Goal: Task Accomplishment & Management: Manage account settings

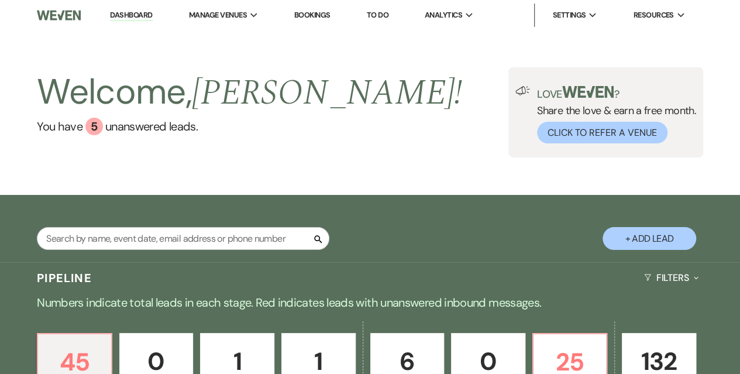
click at [115, 17] on link "Dashboard" at bounding box center [131, 15] width 42 height 11
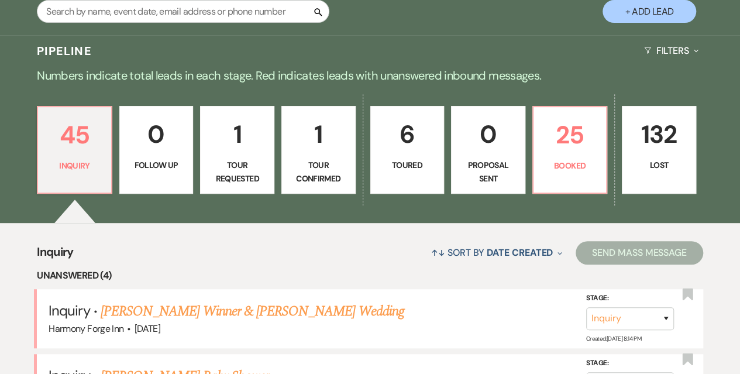
scroll to position [175, 0]
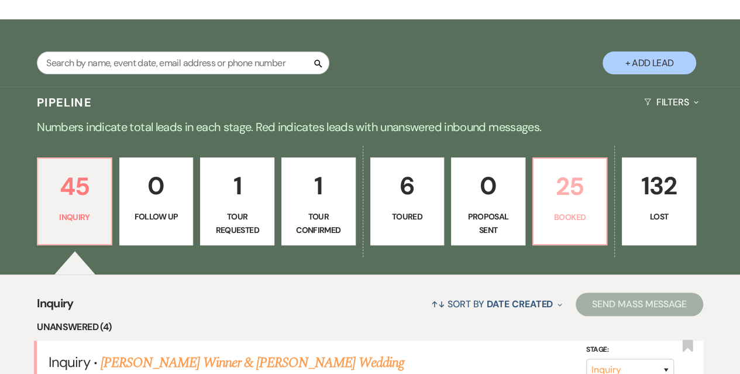
click at [546, 202] on p "25" at bounding box center [569, 186] width 59 height 39
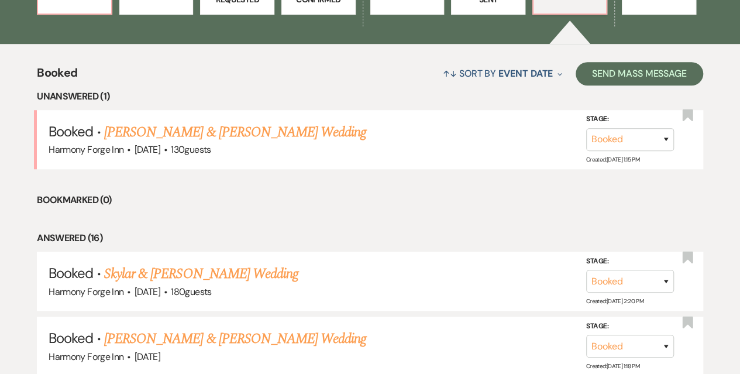
scroll to position [409, 0]
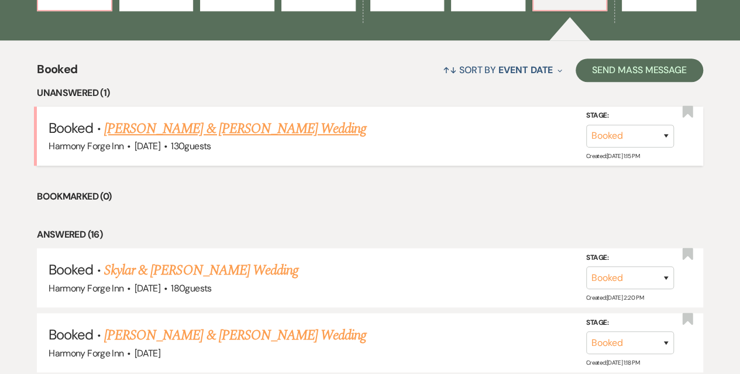
click at [171, 134] on link "[PERSON_NAME] & [PERSON_NAME] Wedding" at bounding box center [235, 128] width 262 height 21
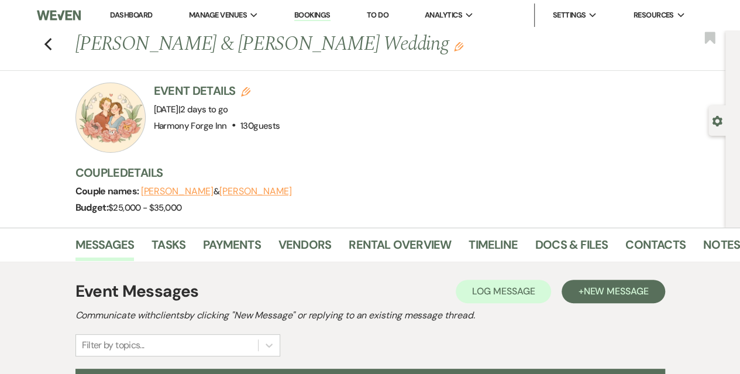
click at [131, 17] on link "Dashboard" at bounding box center [131, 15] width 42 height 10
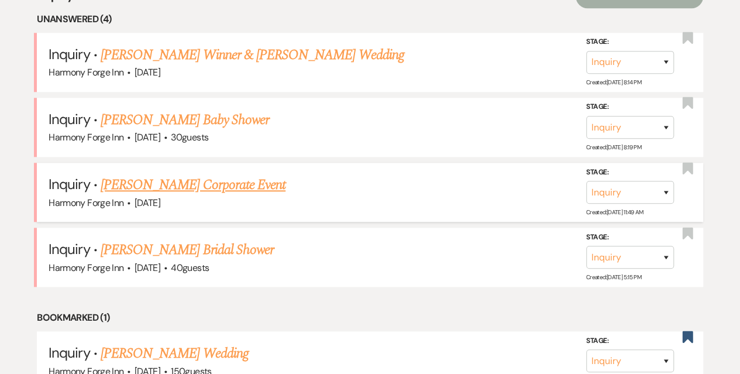
scroll to position [409, 0]
